Goal: Information Seeking & Learning: Learn about a topic

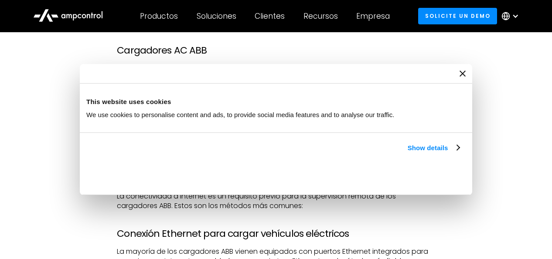
scroll to position [635, 0]
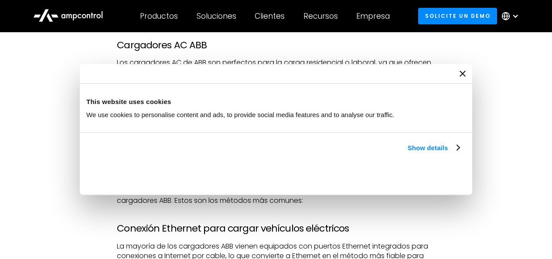
drag, startPoint x: 137, startPoint y: 72, endPoint x: 306, endPoint y: 72, distance: 168.2
click at [306, 72] on p "Los cargadores AC de ABB son perfectos para la carga residencial o laboral, ya …" at bounding box center [276, 72] width 318 height 29
drag, startPoint x: 127, startPoint y: 100, endPoint x: 296, endPoint y: 98, distance: 169.5
click at [296, 98] on p "Conocidos por sus precios superiores y su alta confiabilidad, los cargadores AB…" at bounding box center [276, 113] width 318 height 39
click at [265, 110] on p "Conocidos por sus precios superiores y su alta confiabilidad, los cargadores AB…" at bounding box center [276, 113] width 318 height 39
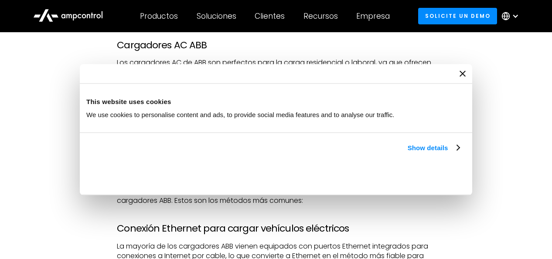
drag, startPoint x: 136, startPoint y: 108, endPoint x: 308, endPoint y: 106, distance: 171.7
click at [308, 106] on p "Conocidos por sus precios superiores y su alta confiabilidad, los cargadores AB…" at bounding box center [276, 113] width 318 height 39
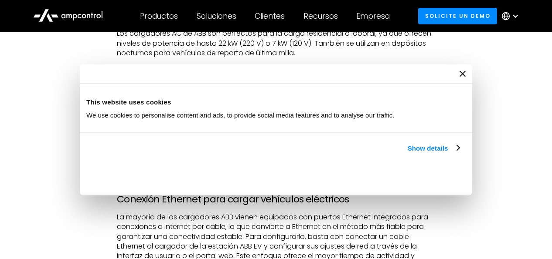
scroll to position [680, 0]
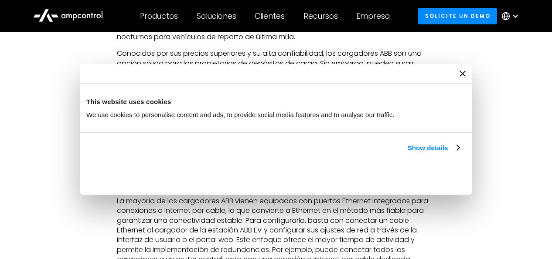
drag, startPoint x: 162, startPoint y: 70, endPoint x: 238, endPoint y: 72, distance: 75.9
click at [238, 72] on p "Conocidos por sus precios superiores y su alta confiabilidad, los cargadores AB…" at bounding box center [276, 68] width 318 height 39
click at [140, 76] on p "Conocidos por sus precios superiores y su alta confiabilidad, los cargadores AB…" at bounding box center [276, 68] width 318 height 39
drag, startPoint x: 143, startPoint y: 73, endPoint x: 197, endPoint y: 73, distance: 54.0
click at [197, 73] on p "Conocidos por sus precios superiores y su alta confiabilidad, los cargadores AB…" at bounding box center [276, 68] width 318 height 39
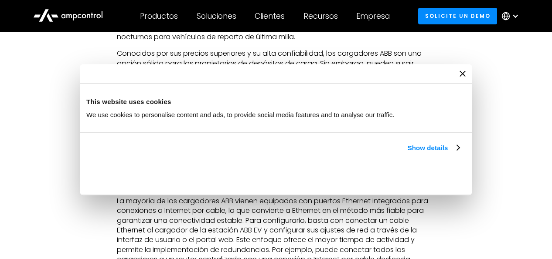
click at [0, 0] on icon "Close banner" at bounding box center [0, 0] width 0 height 0
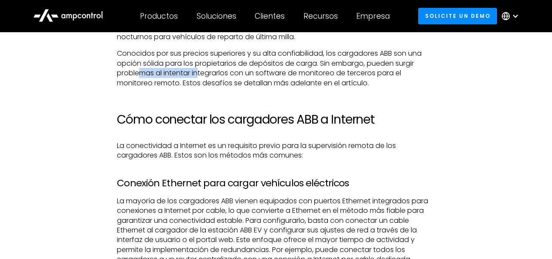
scroll to position [725, 0]
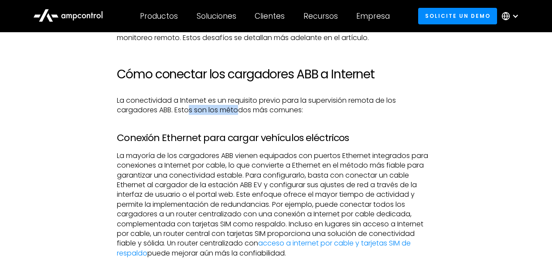
drag, startPoint x: 191, startPoint y: 107, endPoint x: 242, endPoint y: 111, distance: 51.2
click at [242, 111] on p "La conectividad a Internet es un requisito previo para la supervisión remota de…" at bounding box center [276, 106] width 318 height 20
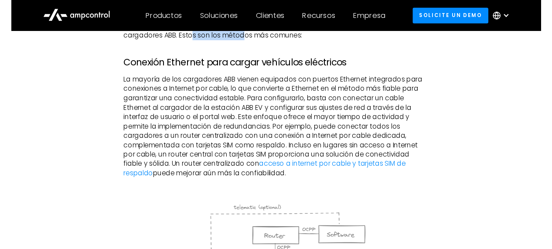
scroll to position [816, 0]
